Goal: Task Accomplishment & Management: Complete application form

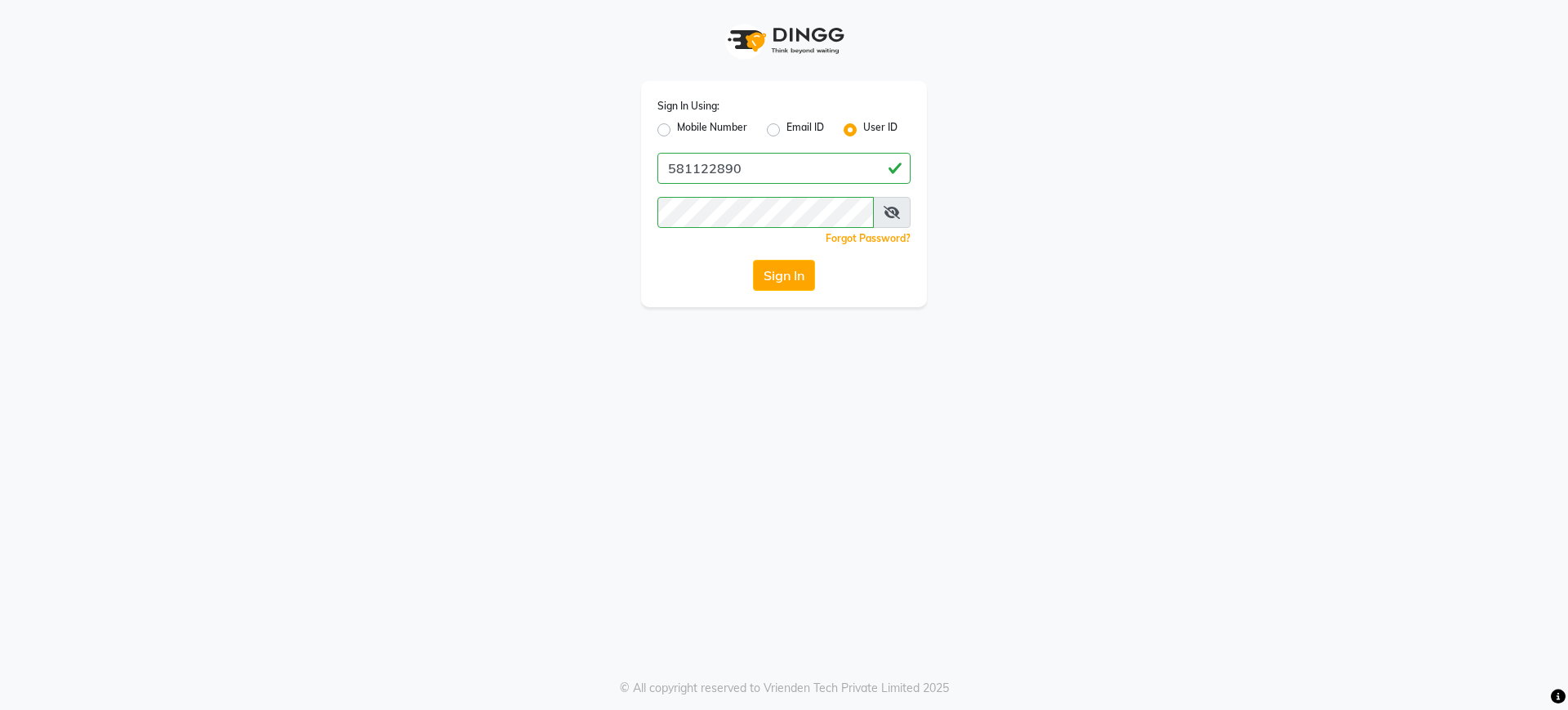
click at [677, 128] on label "Mobile Number" at bounding box center [712, 130] width 70 height 20
click at [677, 128] on input "Mobile Number" at bounding box center [682, 125] width 10 height 10
radio input "true"
radio input "false"
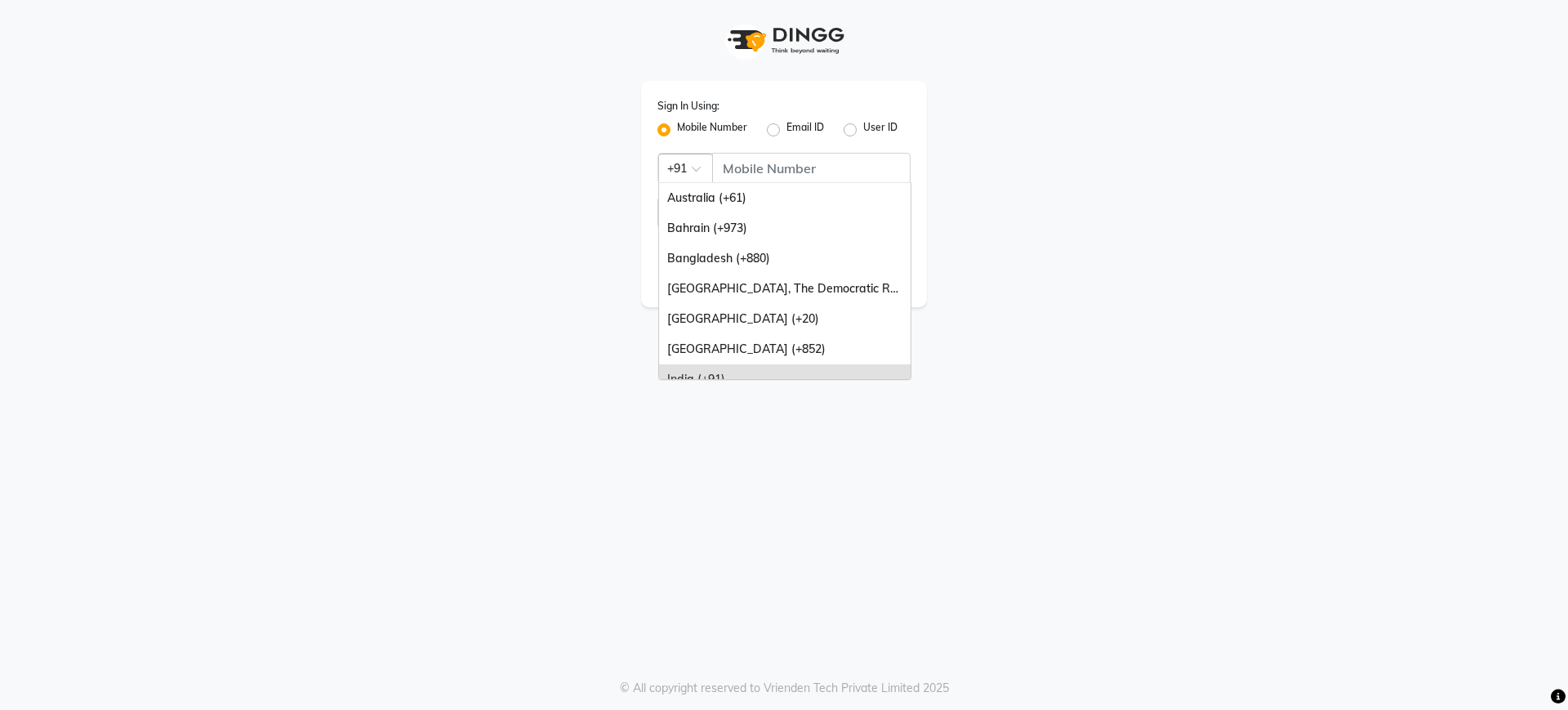
click at [687, 172] on div at bounding box center [686, 167] width 53 height 17
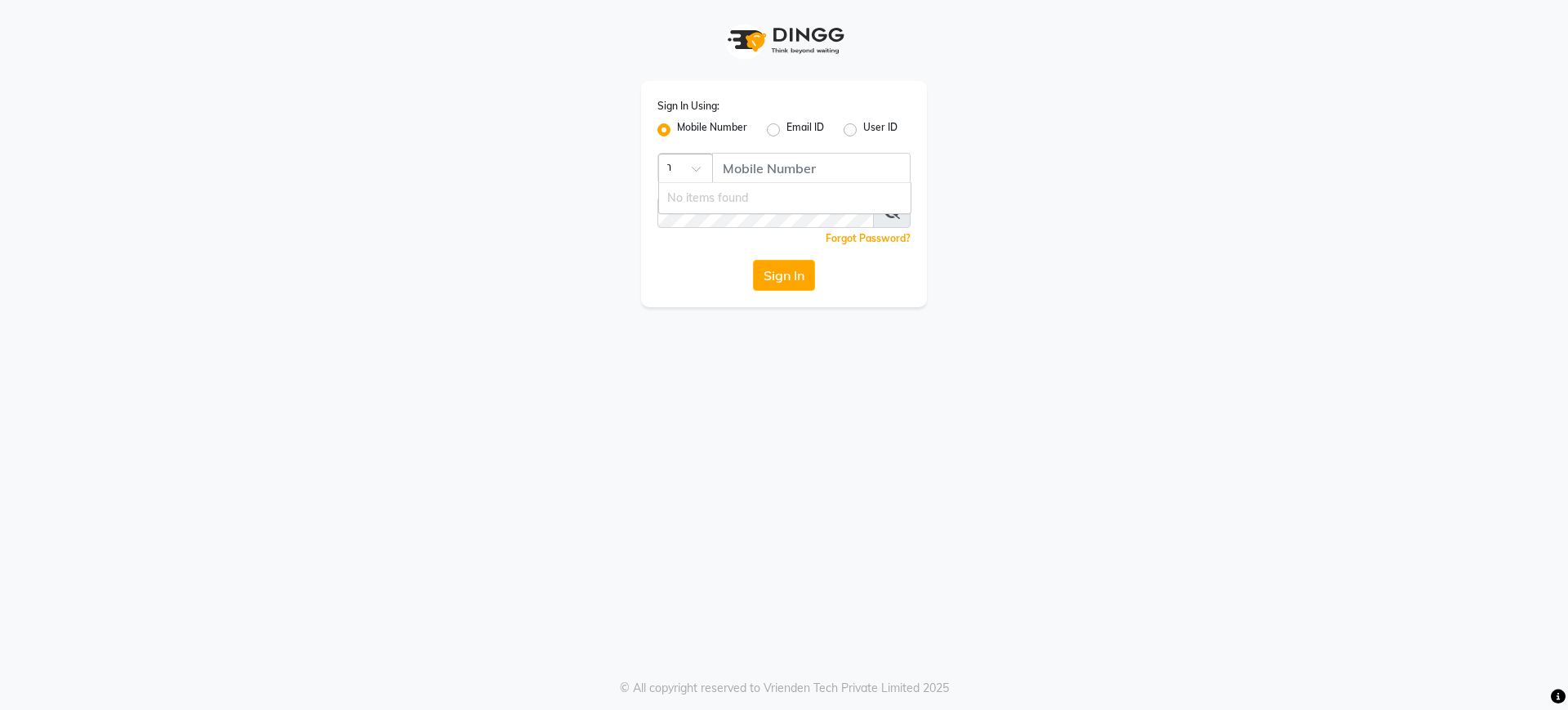
scroll to position [0, 9]
type input "u"
type input "un"
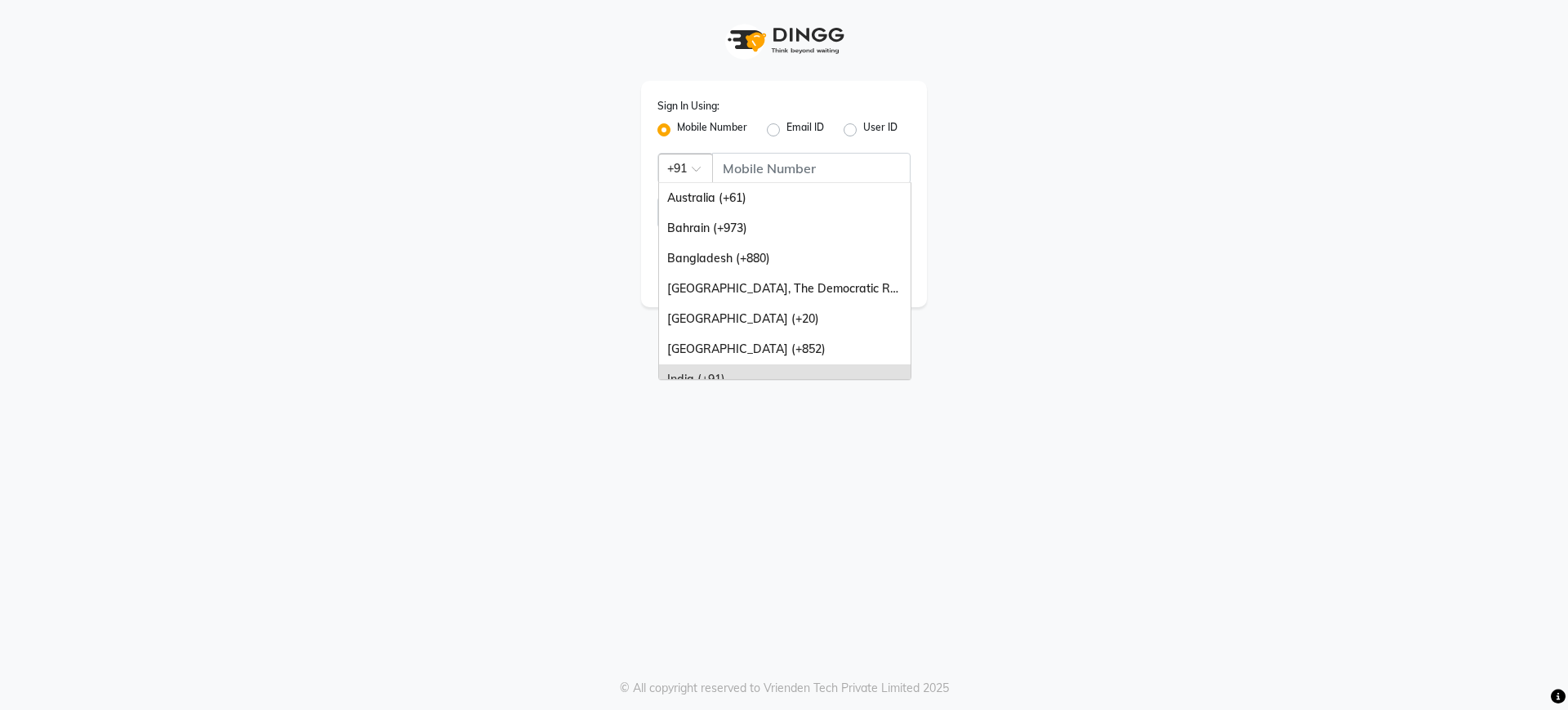
click at [701, 168] on span at bounding box center [702, 173] width 21 height 17
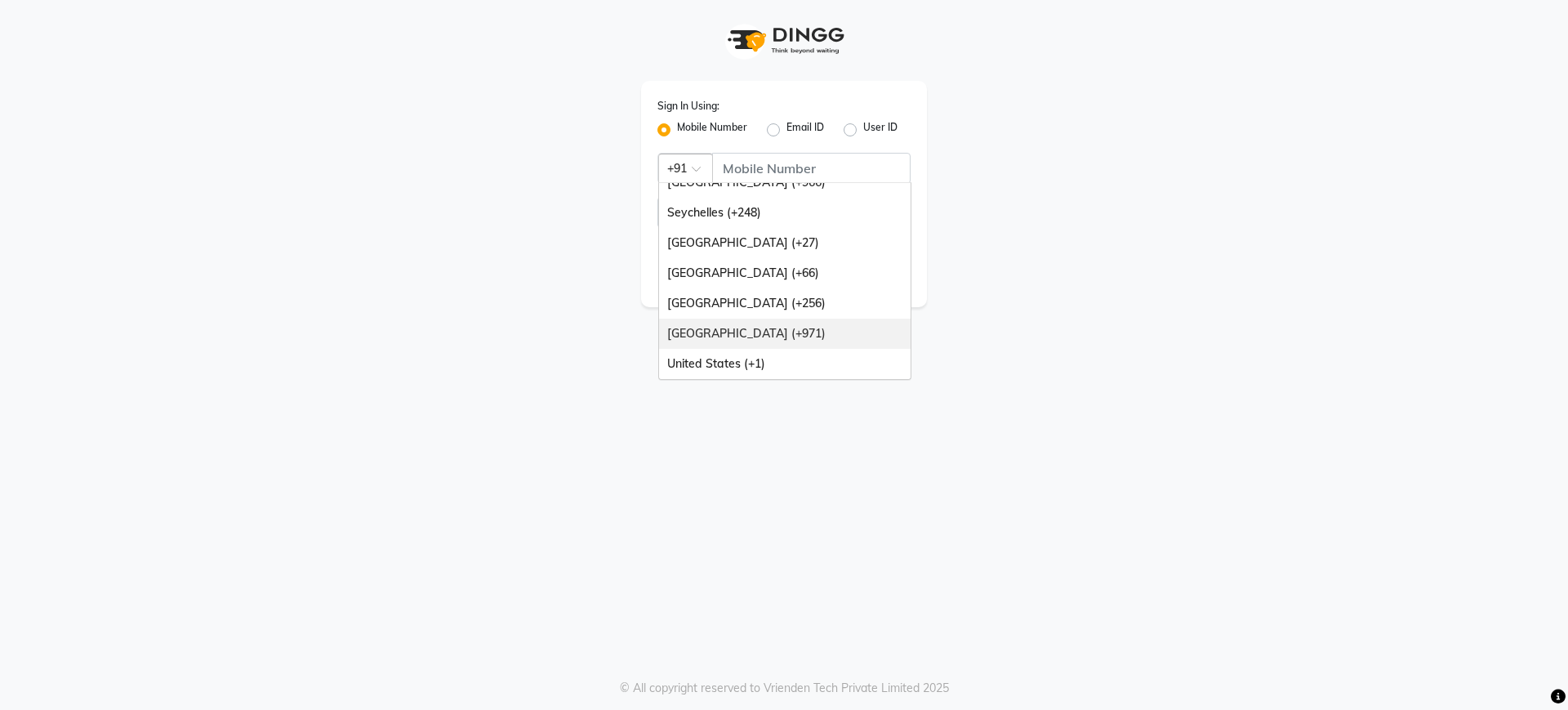
click at [838, 337] on div "[GEOGRAPHIC_DATA] (+971)" at bounding box center [785, 334] width 252 height 30
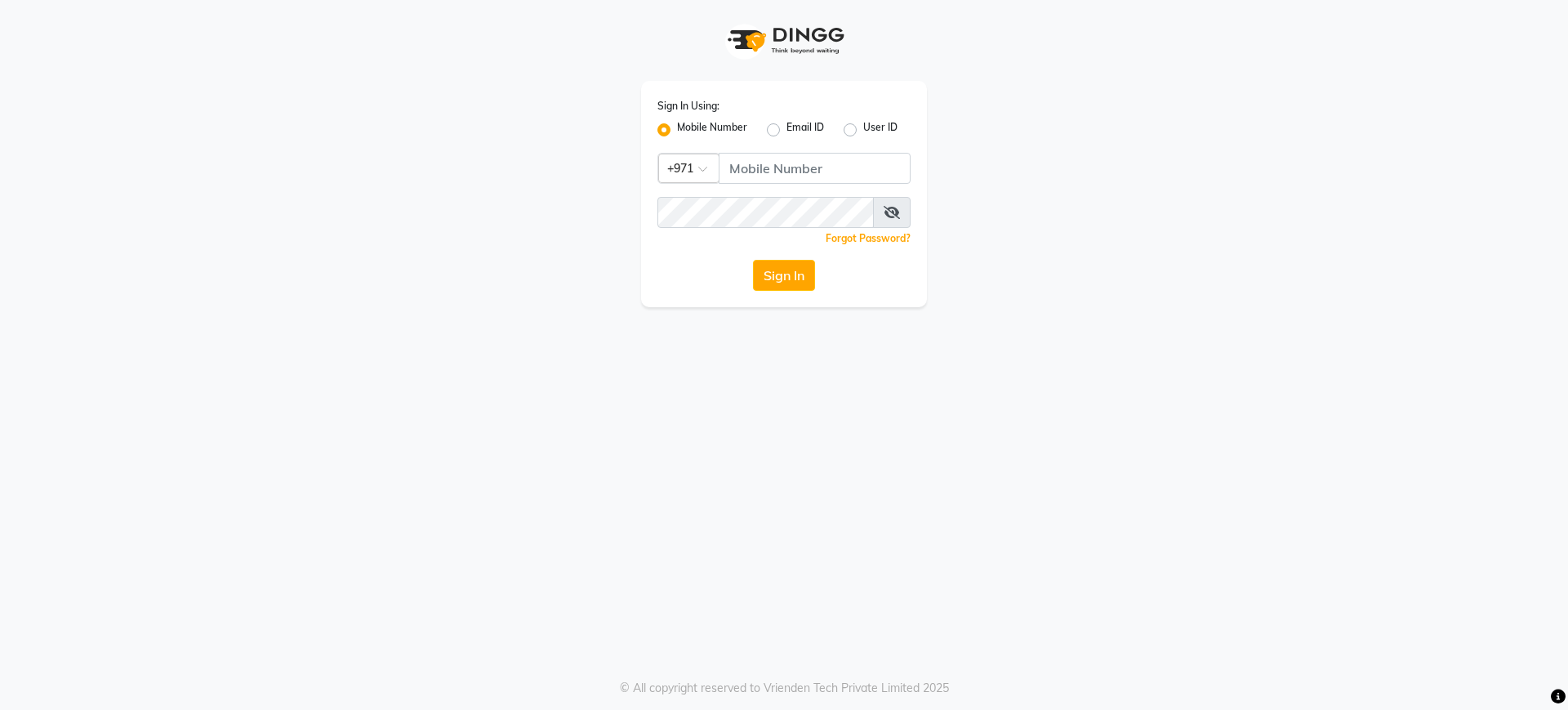
drag, startPoint x: 779, startPoint y: 146, endPoint x: 781, endPoint y: 163, distance: 17.1
click at [781, 163] on div "Sign In Using: Mobile Number Email ID User ID Country Code × +971 Remember me F…" at bounding box center [784, 193] width 286 height 227
click at [781, 163] on input "Username" at bounding box center [815, 168] width 192 height 31
type input "581122890"
click at [785, 287] on button "Sign In" at bounding box center [784, 275] width 63 height 31
